Goal: Check status: Check status

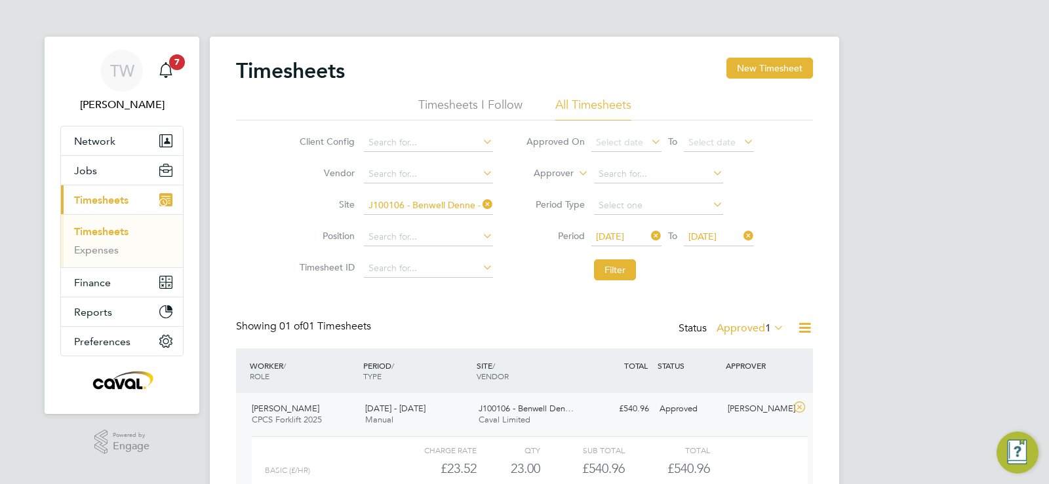
scroll to position [22, 128]
click at [480, 200] on icon at bounding box center [480, 204] width 0 height 18
click at [449, 201] on input at bounding box center [428, 206] width 129 height 18
click at [450, 216] on li "E500131 - Spen nymoor" at bounding box center [427, 224] width 130 height 18
type input "E500131 - Spennymoor"
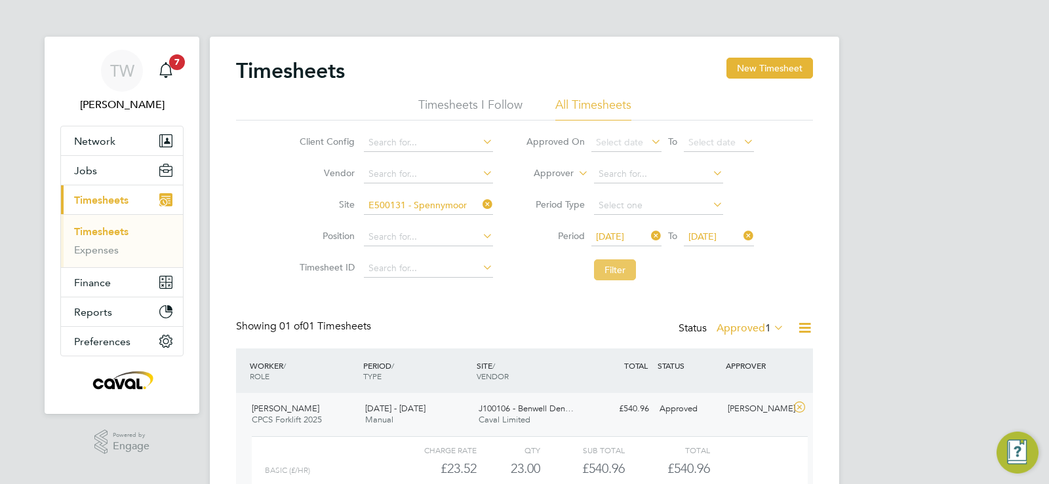
click at [615, 271] on button "Filter" at bounding box center [615, 270] width 42 height 21
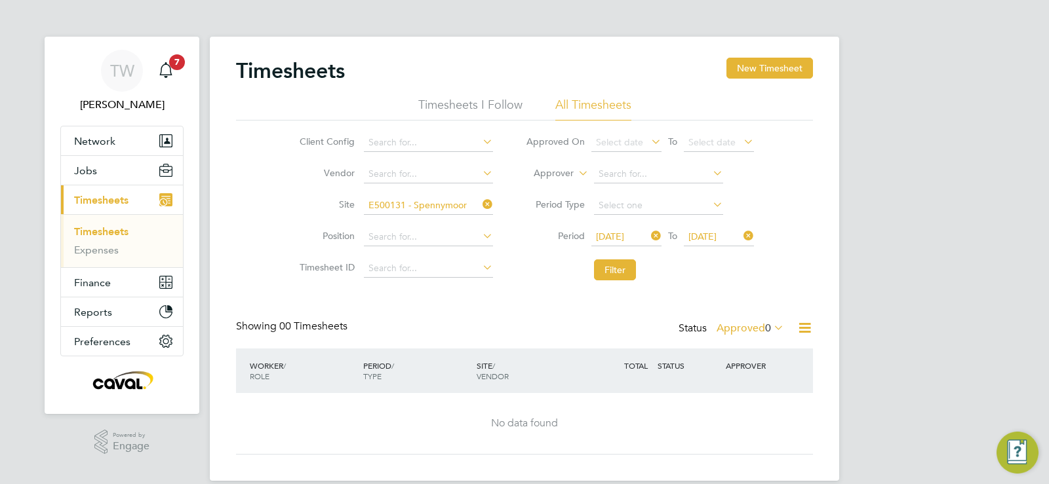
click at [88, 233] on link "Timesheets" at bounding box center [101, 231] width 54 height 12
drag, startPoint x: 771, startPoint y: 331, endPoint x: 777, endPoint y: 338, distance: 9.3
click at [777, 338] on div "Status Approved 0" at bounding box center [732, 329] width 108 height 18
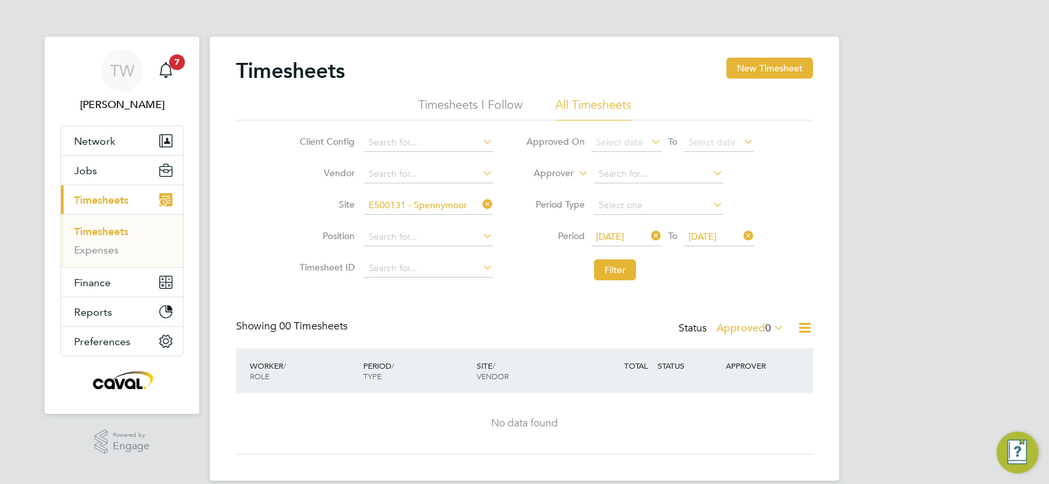
click at [748, 341] on div "Showing 00 Timesheets Status Approved 0" at bounding box center [524, 334] width 577 height 29
click at [765, 334] on span "0" at bounding box center [768, 328] width 6 height 13
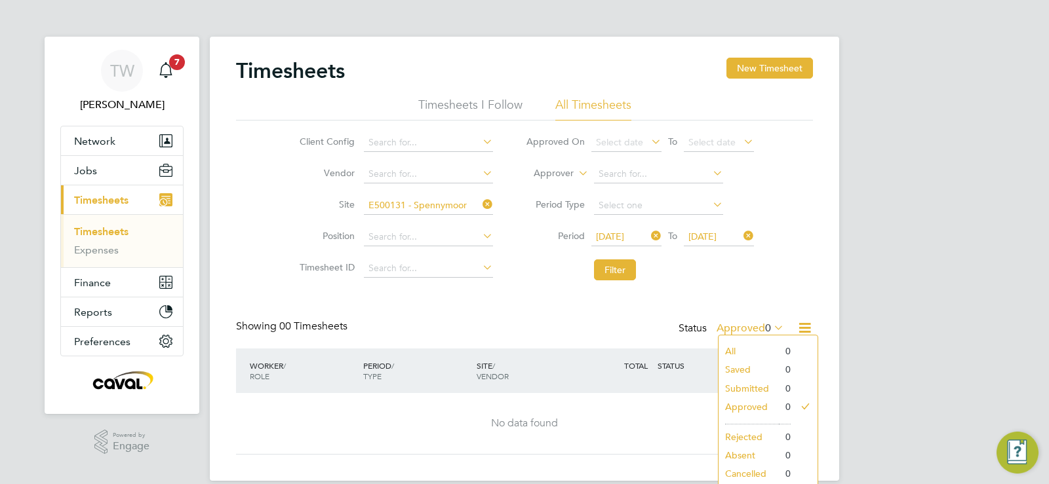
click at [746, 391] on li "Submitted" at bounding box center [748, 389] width 60 height 18
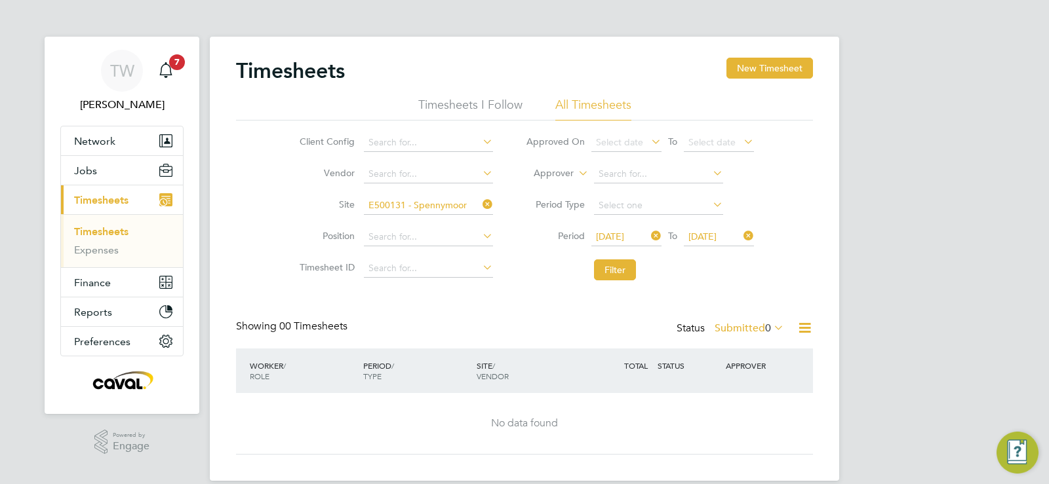
click at [480, 208] on icon at bounding box center [480, 204] width 0 height 18
click at [115, 250] on link "Expenses" at bounding box center [96, 250] width 45 height 12
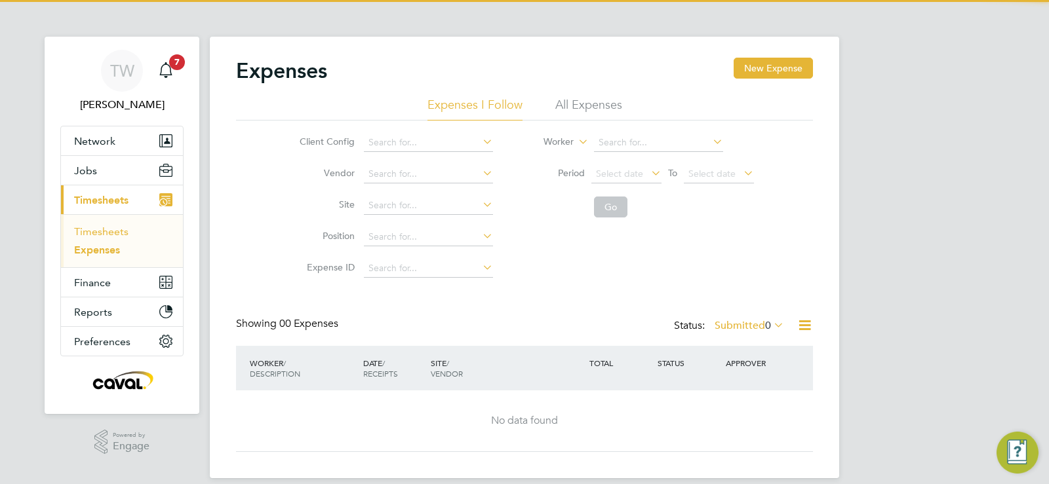
click at [113, 227] on link "Timesheets" at bounding box center [101, 231] width 54 height 12
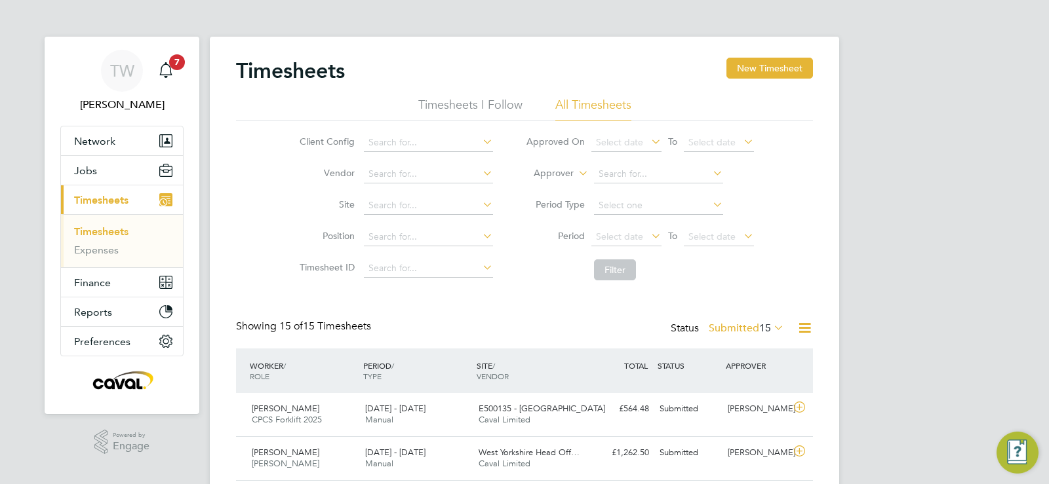
click at [765, 328] on span "15" at bounding box center [765, 328] width 12 height 13
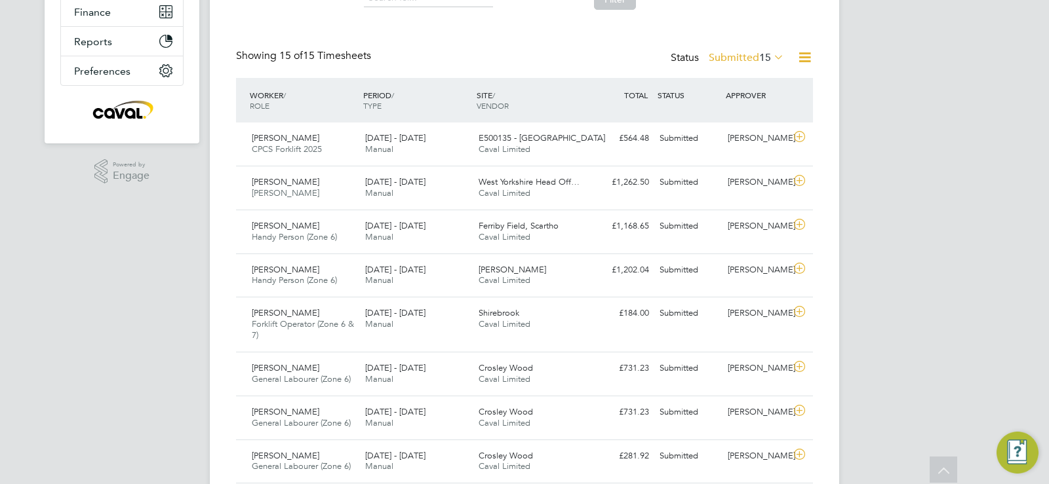
click at [748, 57] on label "Submitted 15" at bounding box center [746, 57] width 75 height 13
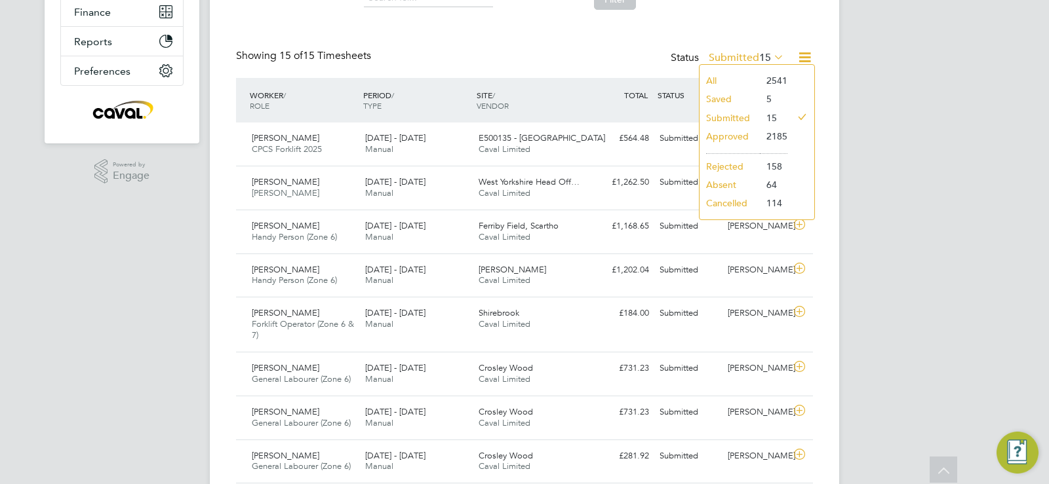
click at [726, 136] on li "Approved" at bounding box center [729, 136] width 60 height 18
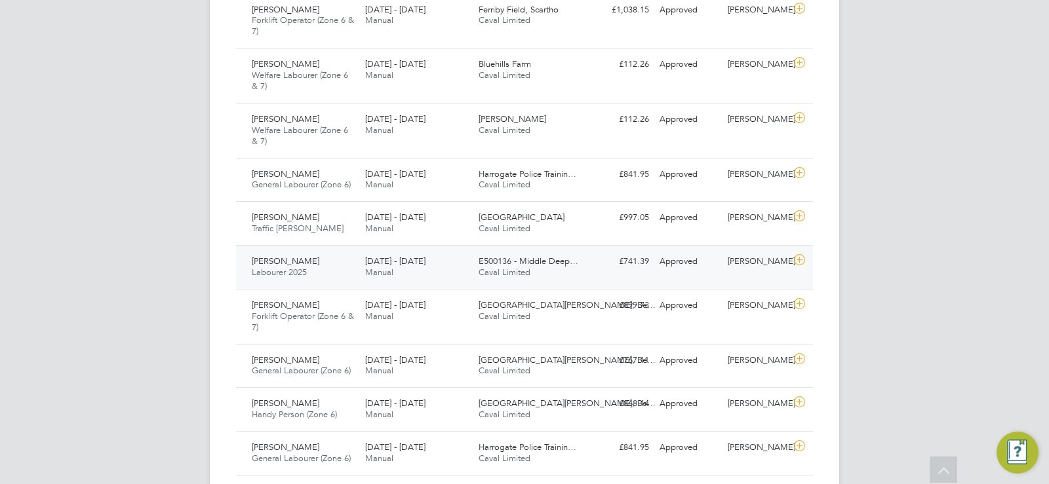
click at [619, 261] on div "£741.39 Approved" at bounding box center [620, 262] width 68 height 22
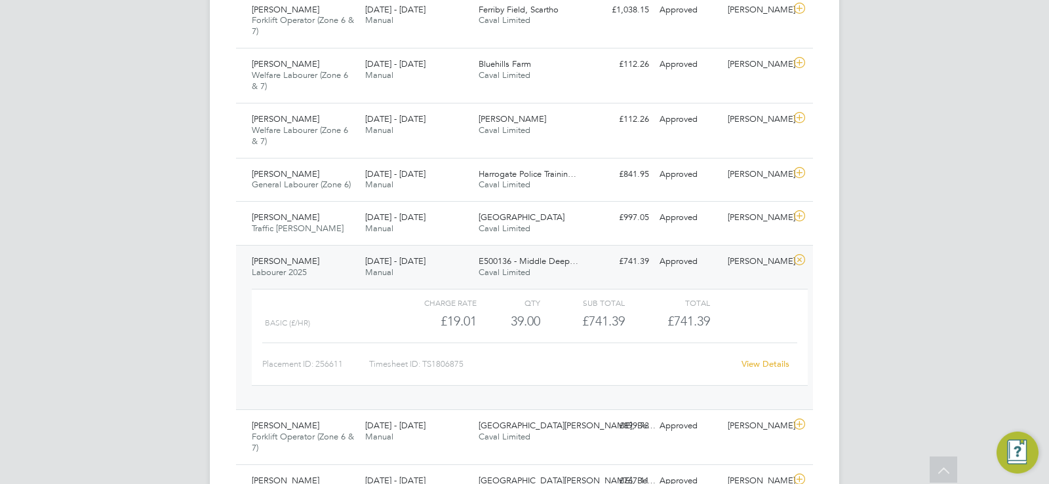
click at [753, 367] on link "View Details" at bounding box center [765, 364] width 48 height 11
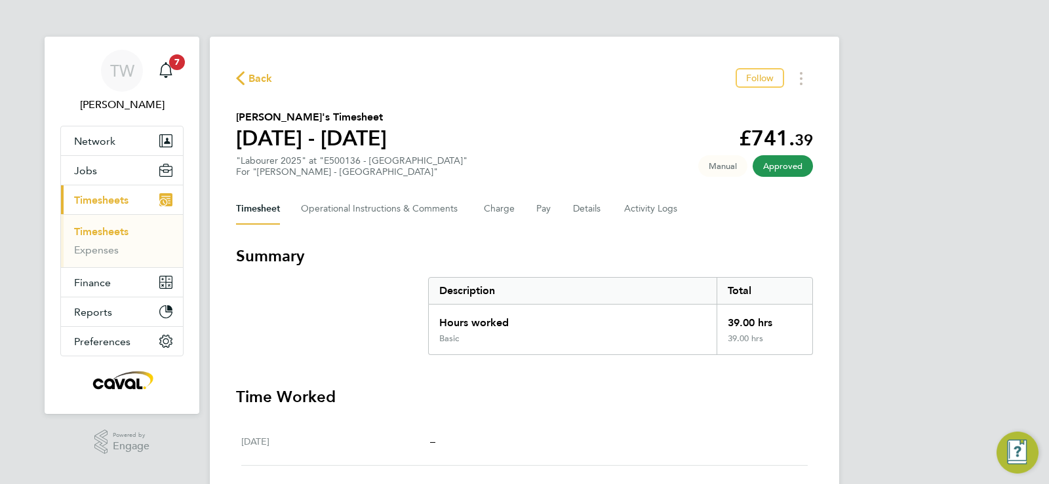
scroll to position [1, 0]
